Goal: Complete application form

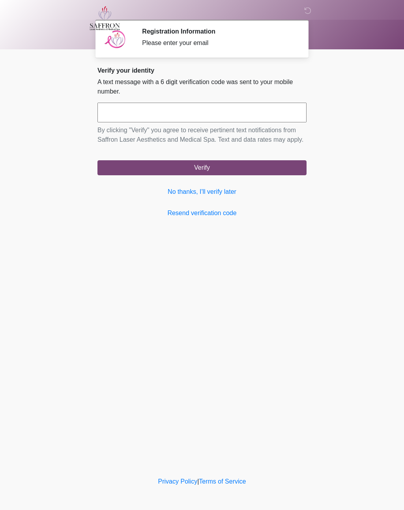
click at [211, 110] on input "text" at bounding box center [201, 113] width 209 height 20
type input "******"
click at [212, 174] on button "Verify" at bounding box center [201, 167] width 209 height 15
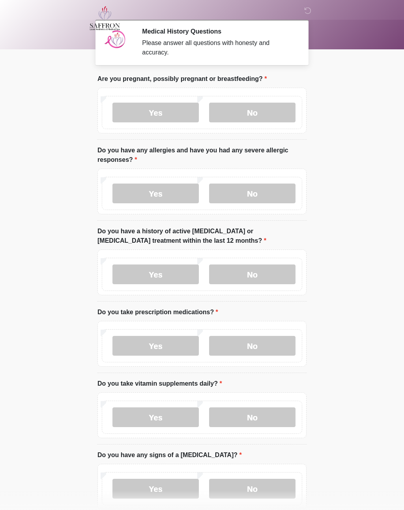
click at [265, 113] on label "No" at bounding box center [252, 113] width 86 height 20
click at [265, 194] on label "No" at bounding box center [252, 193] width 86 height 20
click at [179, 192] on label "Yes" at bounding box center [155, 193] width 86 height 20
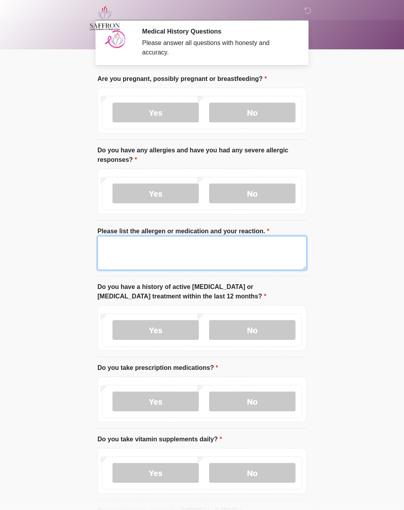
click at [195, 246] on textarea "Please list the allergen or medication and your reaction." at bounding box center [201, 253] width 209 height 34
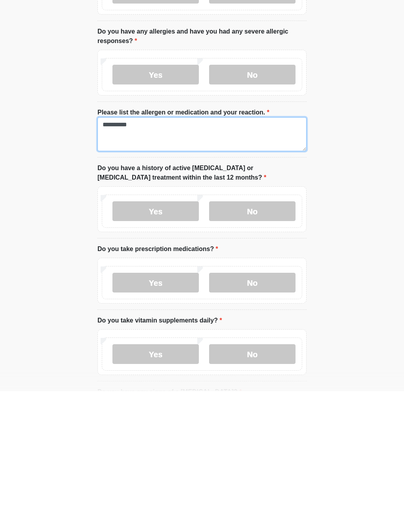
type textarea "**********"
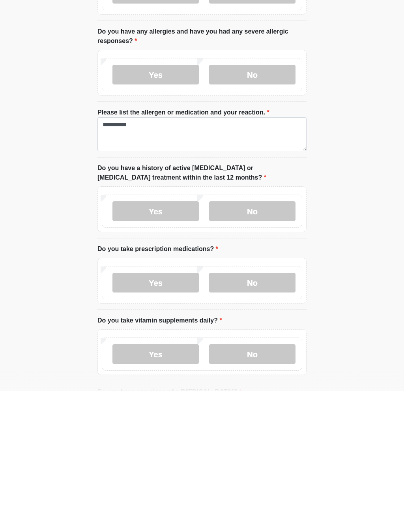
click at [266, 320] on label "No" at bounding box center [252, 330] width 86 height 20
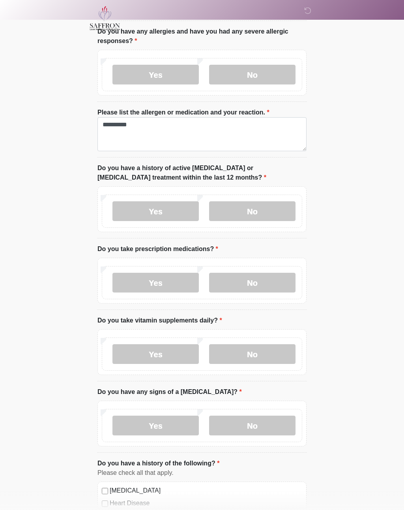
click at [276, 280] on label "No" at bounding box center [252, 283] width 86 height 20
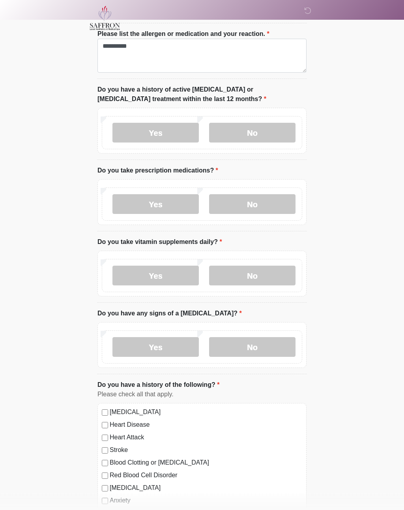
scroll to position [197, 0]
click at [272, 272] on label "No" at bounding box center [252, 275] width 86 height 20
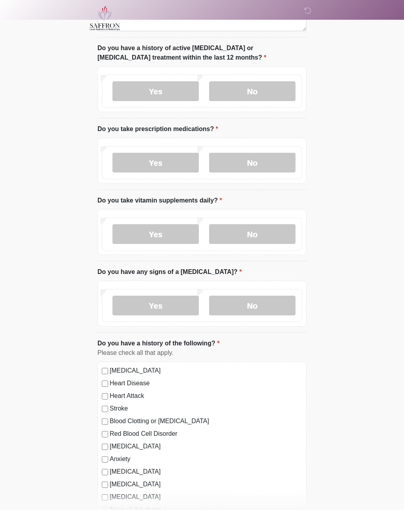
scroll to position [240, 0]
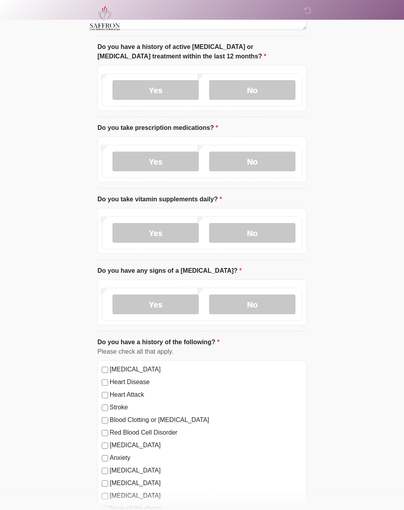
click at [271, 303] on label "No" at bounding box center [252, 304] width 86 height 20
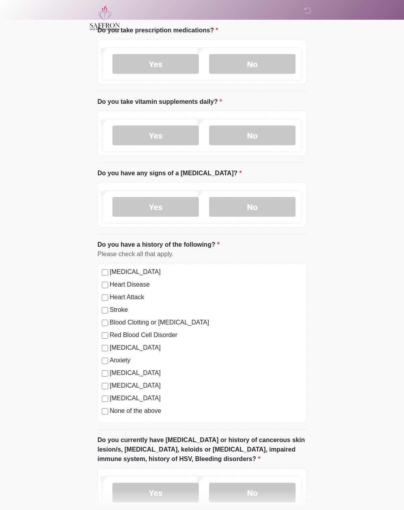
scroll to position [337, 0]
click at [102, 413] on div "None of the above" at bounding box center [202, 410] width 200 height 9
click at [107, 406] on div "None of the above" at bounding box center [202, 410] width 200 height 9
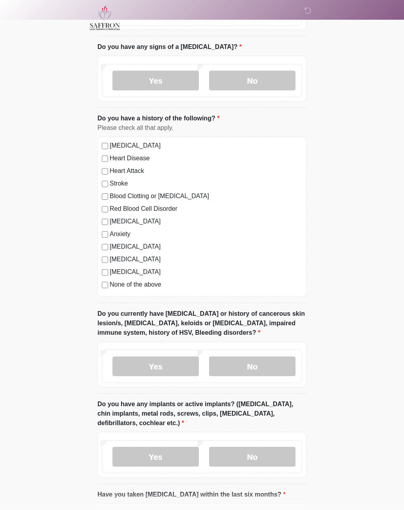
scroll to position [464, 0]
click at [260, 361] on label "No" at bounding box center [252, 366] width 86 height 20
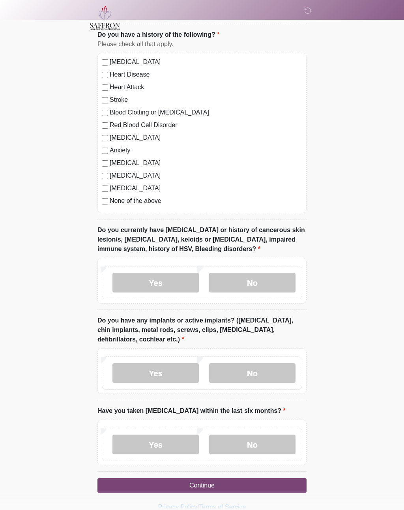
scroll to position [551, 0]
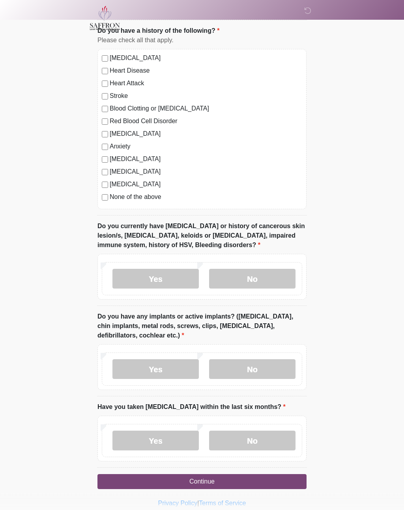
click at [172, 366] on label "Yes" at bounding box center [155, 369] width 86 height 20
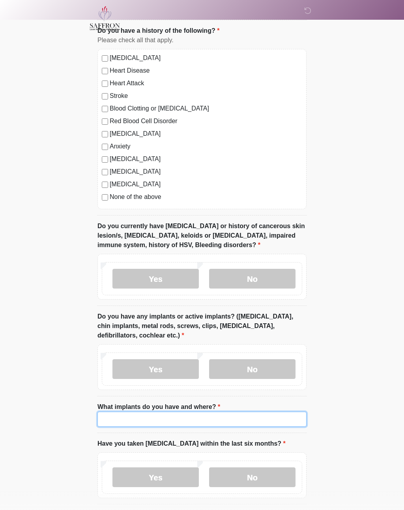
click at [178, 414] on input "What implants do you have and where?" at bounding box center [201, 418] width 209 height 15
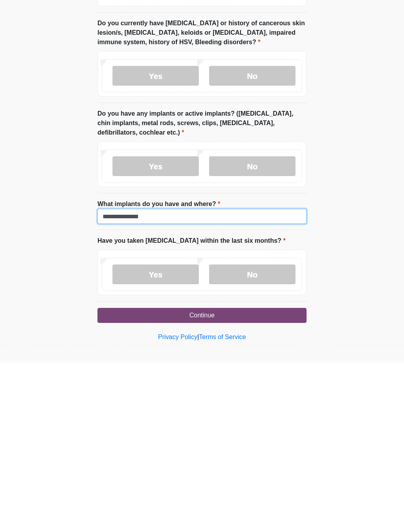
type input "**********"
click at [277, 411] on label "No" at bounding box center [252, 421] width 86 height 20
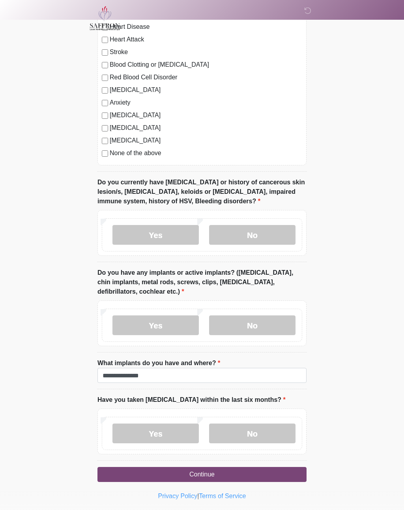
click at [241, 469] on button "Continue" at bounding box center [201, 474] width 209 height 15
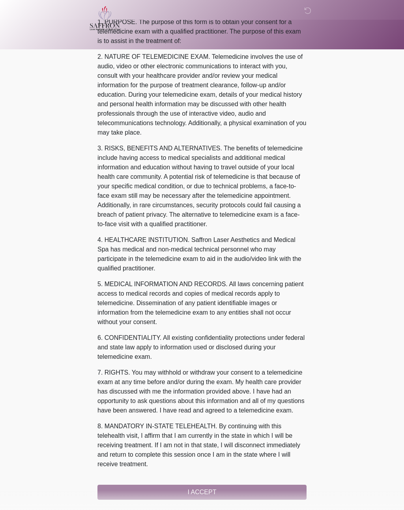
scroll to position [0, 0]
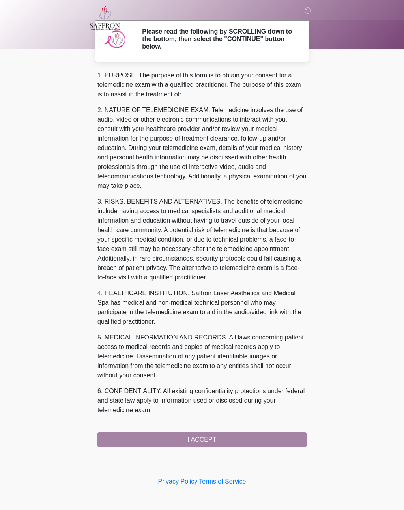
click at [214, 438] on div "1. PURPOSE. The purpose of this form is to obtain your consent for a telemedici…" at bounding box center [201, 259] width 209 height 376
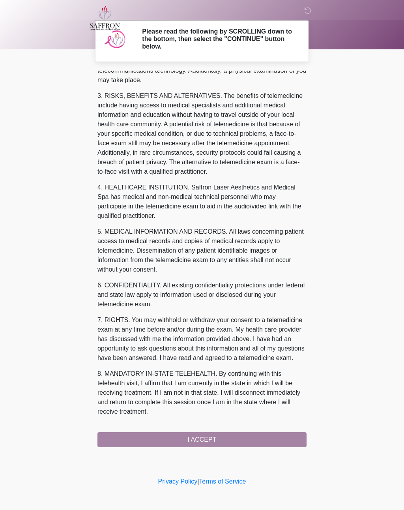
scroll to position [115, 0]
click at [214, 436] on button "I ACCEPT" at bounding box center [201, 439] width 209 height 15
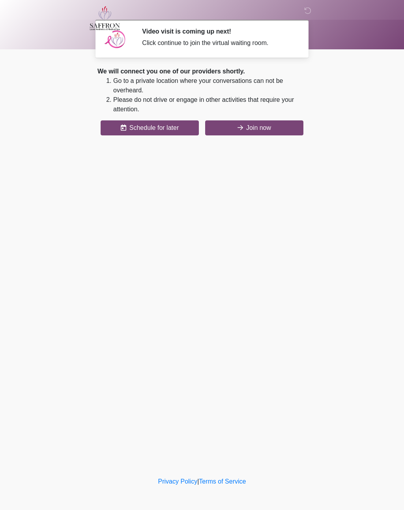
click at [271, 127] on button "Join now" at bounding box center [254, 127] width 98 height 15
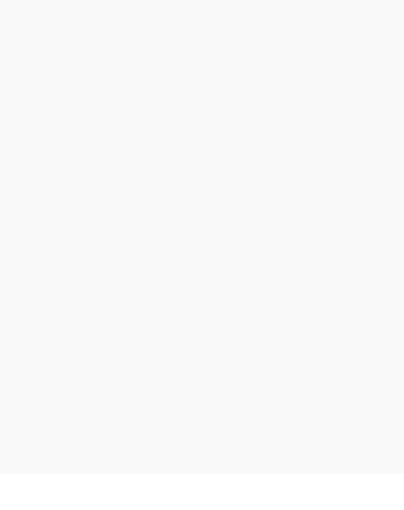
scroll to position [2, 0]
